Goal: Navigation & Orientation: Find specific page/section

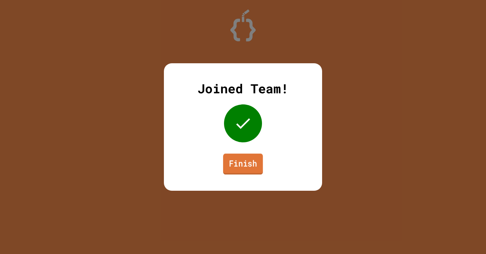
click at [243, 167] on link "Finish" at bounding box center [243, 164] width 40 height 21
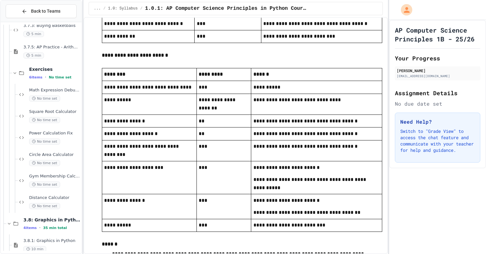
scroll to position [2182, 0]
click at [60, 157] on span "Circle Area Calculator" at bounding box center [54, 155] width 51 height 5
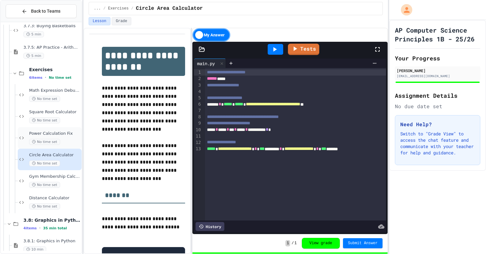
drag, startPoint x: 62, startPoint y: 97, endPoint x: 41, endPoint y: 140, distance: 47.6
click at [41, 140] on span "No time set" at bounding box center [44, 142] width 31 height 6
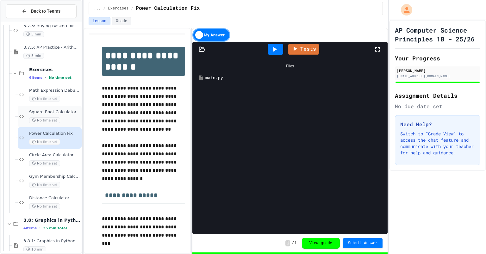
click at [56, 114] on span "Square Root Calculator" at bounding box center [54, 111] width 51 height 5
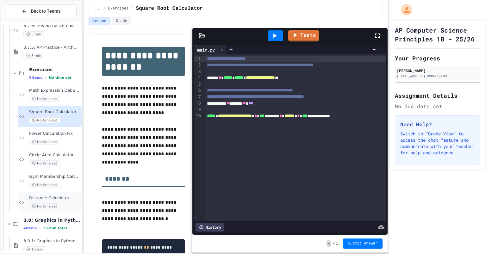
click at [37, 201] on span "Distance Calculator" at bounding box center [54, 198] width 51 height 5
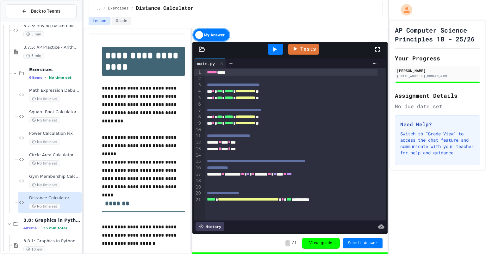
click at [277, 51] on icon at bounding box center [275, 50] width 8 height 8
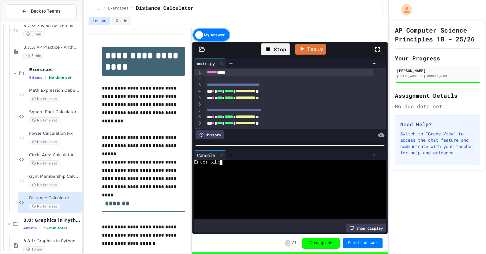
click at [225, 160] on textarea "Terminal input" at bounding box center [223, 162] width 3 height 5
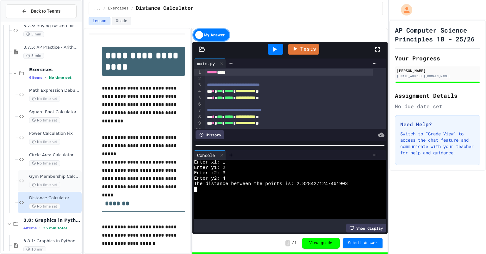
click at [40, 175] on span "Gym Membership Calculator" at bounding box center [54, 176] width 51 height 5
